Goal: Obtain resource: Download file/media

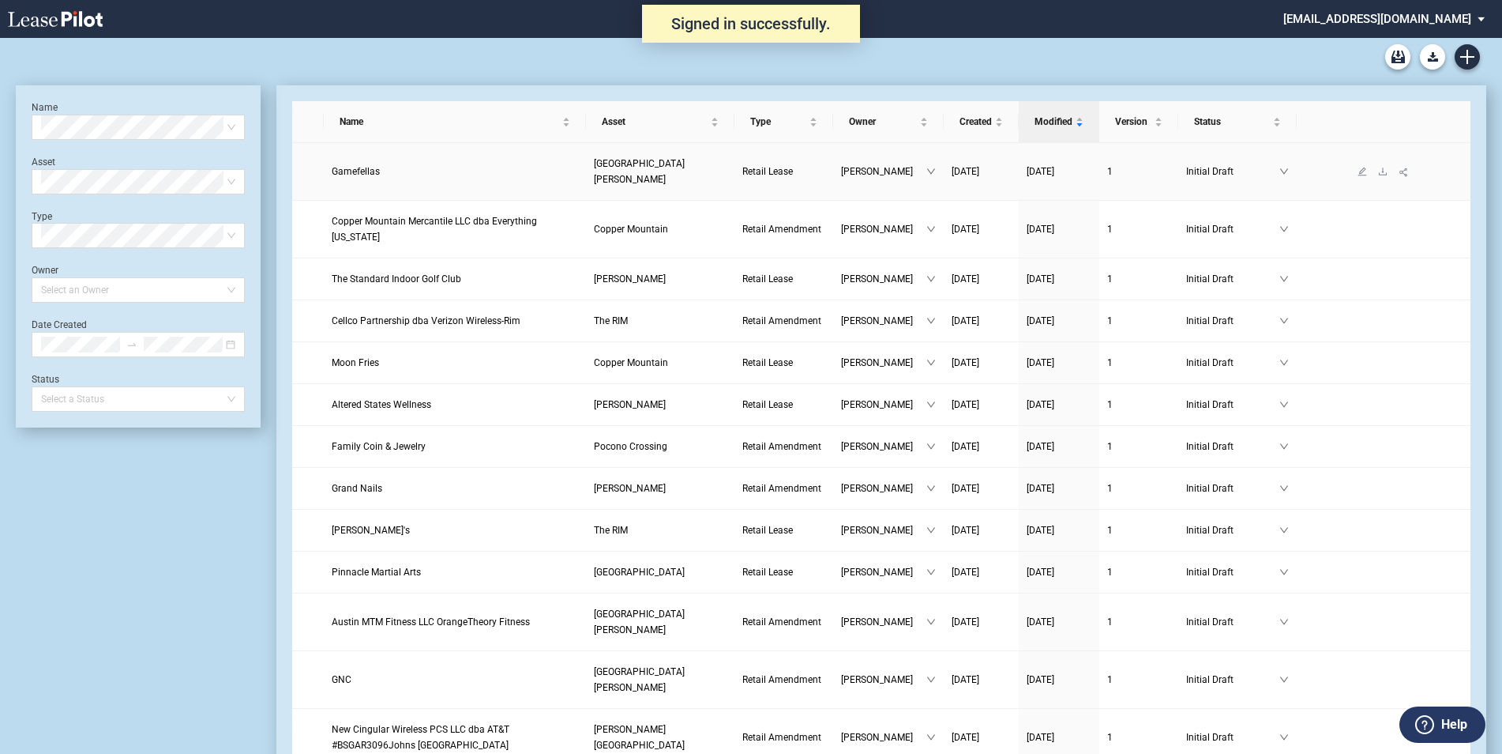
click at [367, 166] on span "Gamefellas" at bounding box center [356, 171] width 48 height 11
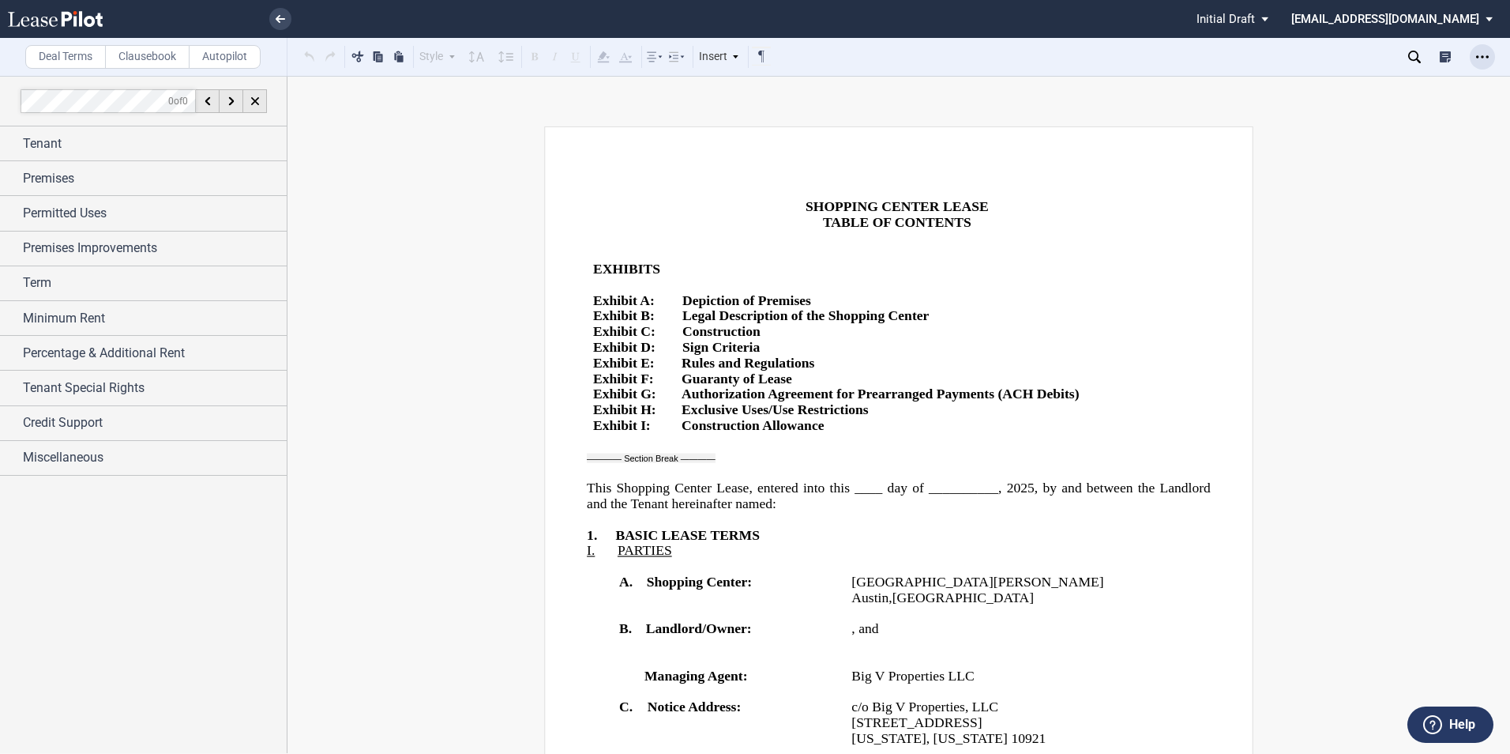
click at [1483, 58] on icon "Open Lease options menu" at bounding box center [1482, 57] width 13 height 13
click at [1346, 73] on div "Download Share Document Print Create a New Version Import Changes Compare Expre…" at bounding box center [1384, 191] width 221 height 246
click at [1477, 55] on icon "Open Lease options menu" at bounding box center [1482, 57] width 13 height 13
click at [1366, 89] on div "Download" at bounding box center [1391, 84] width 193 height 13
